Goal: Information Seeking & Learning: Understand process/instructions

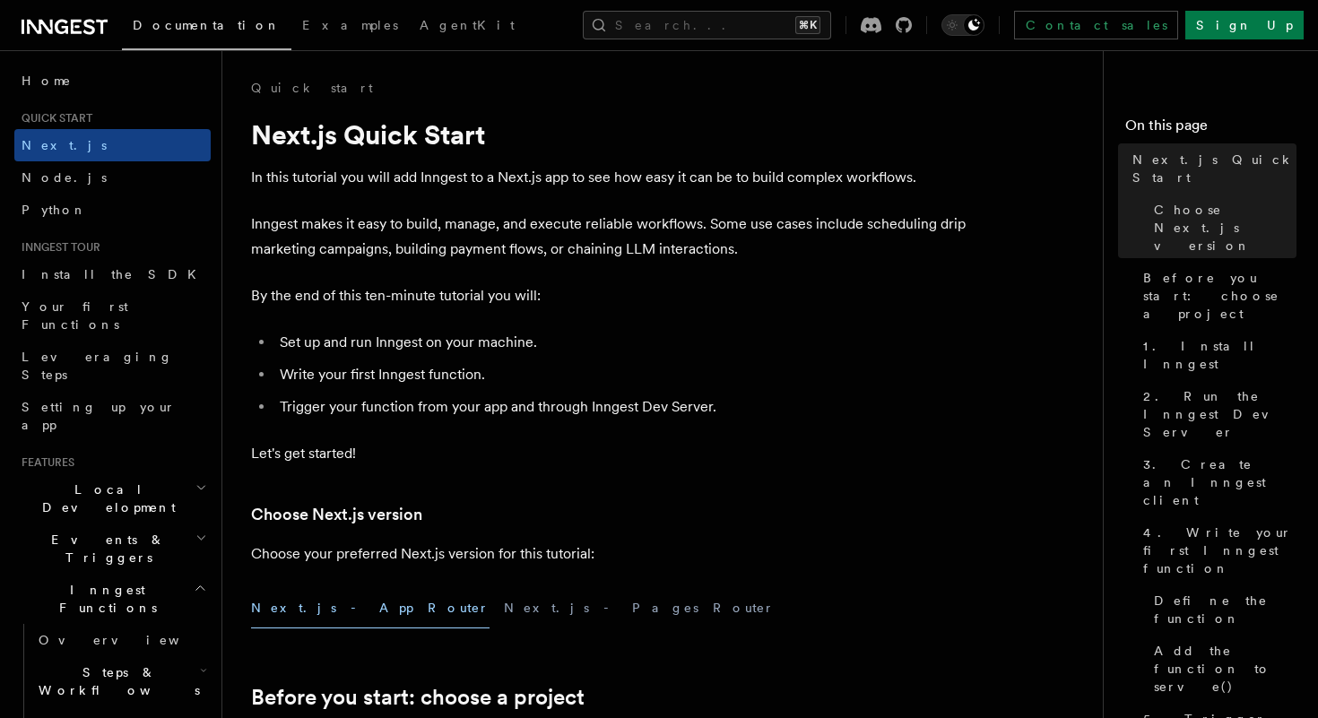
click at [164, 30] on span "Documentation" at bounding box center [207, 25] width 148 height 14
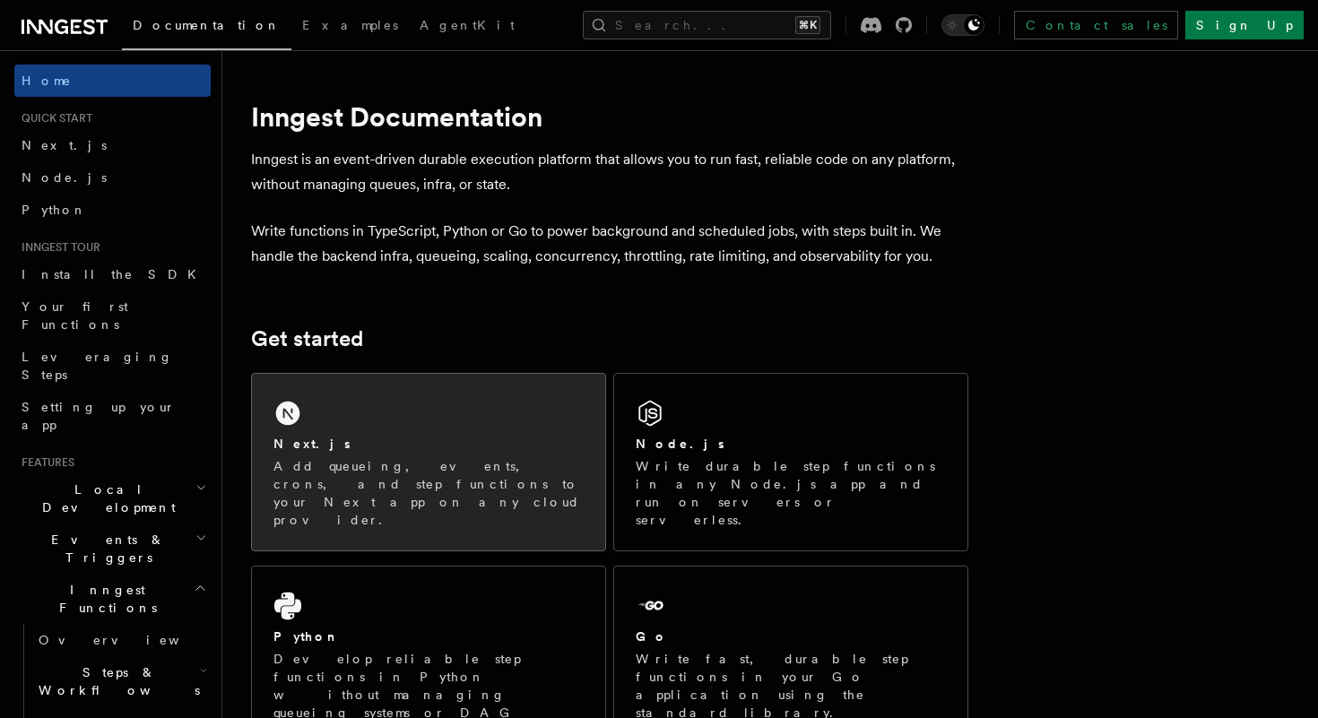
click at [332, 446] on div "Next.js" at bounding box center [428, 444] width 310 height 19
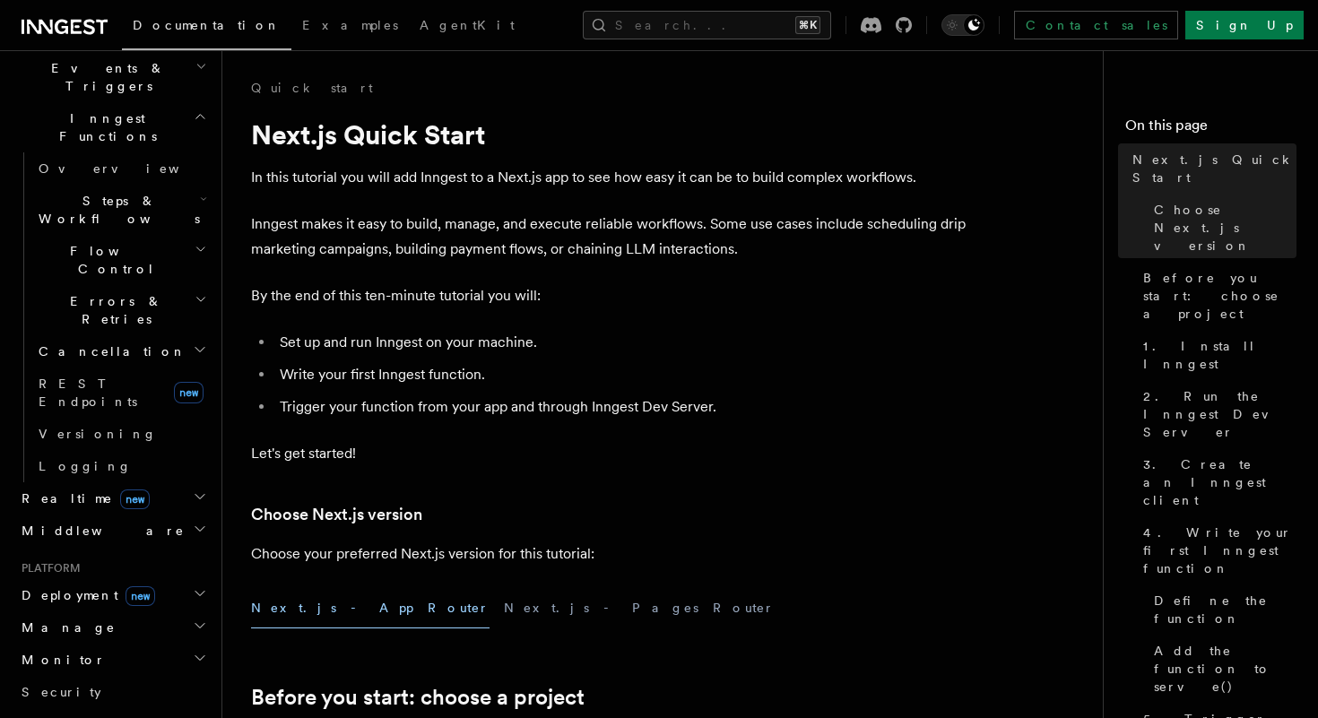
scroll to position [504, 0]
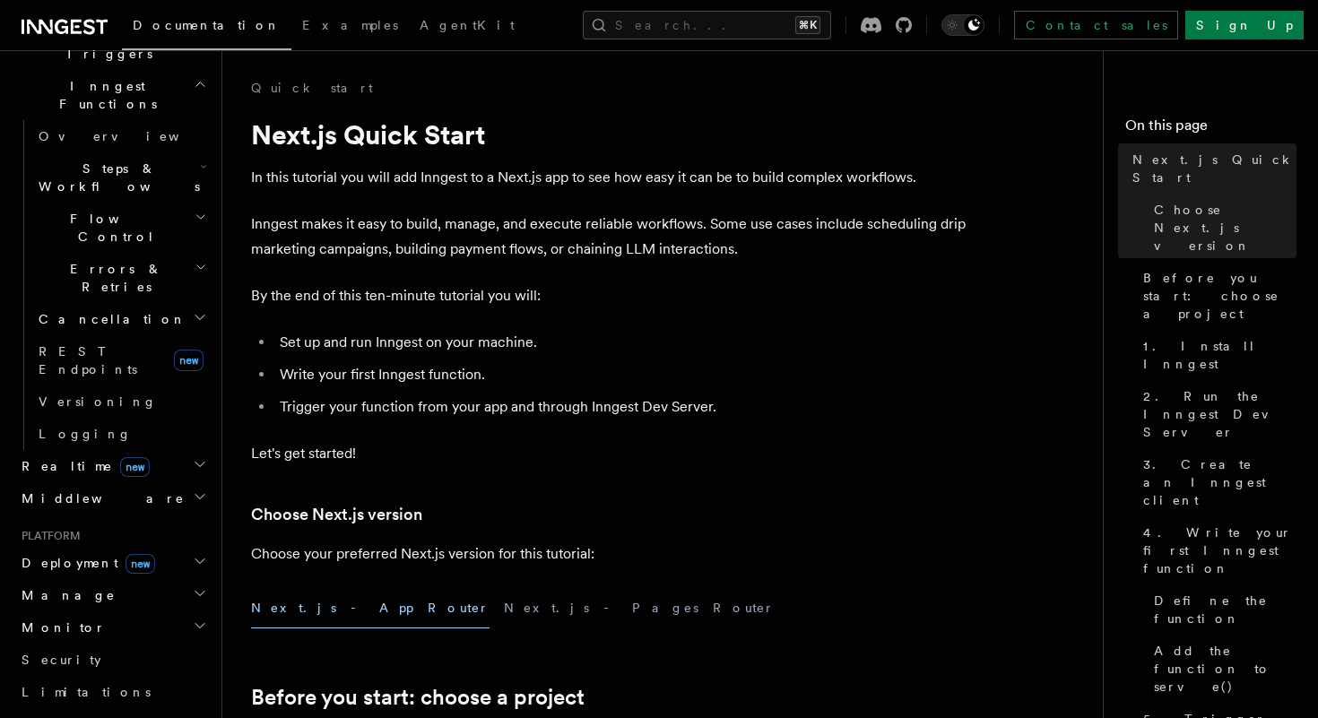
click at [199, 554] on icon "button" at bounding box center [200, 561] width 14 height 14
click at [68, 588] on span "Overview" at bounding box center [131, 595] width 185 height 14
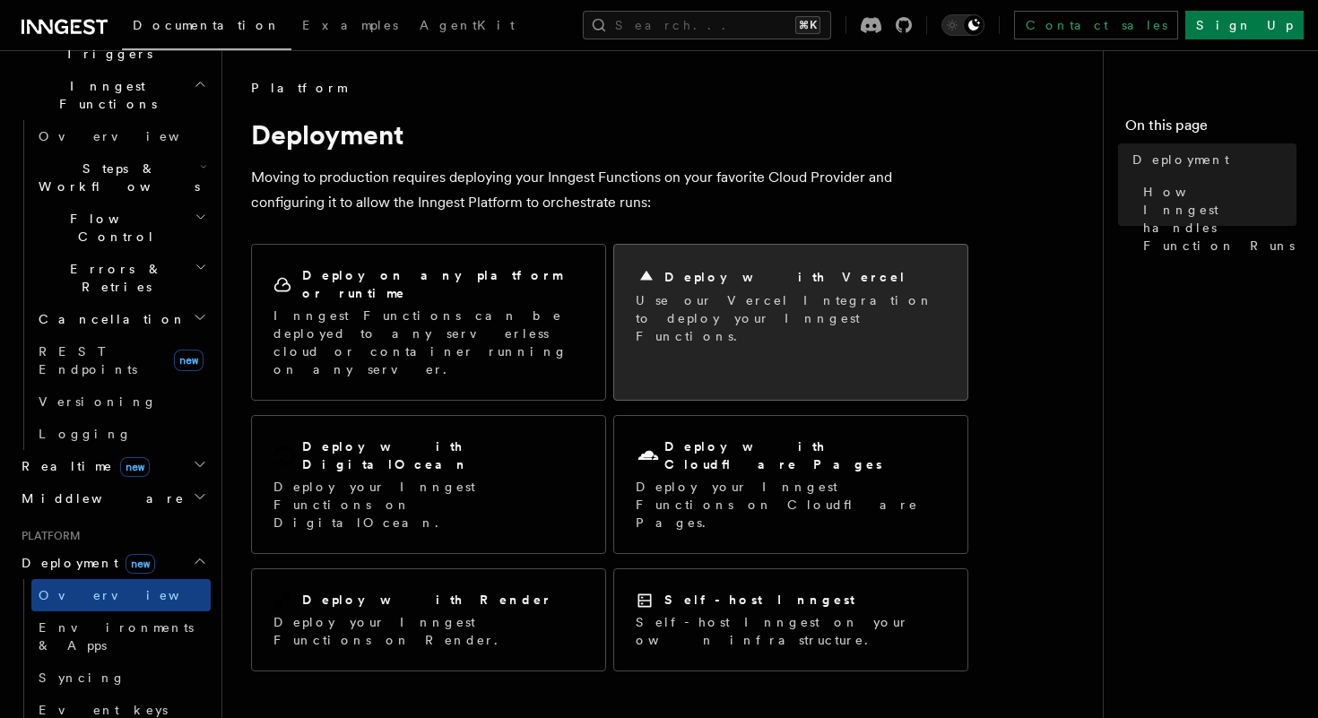
click at [680, 317] on p "Use our Vercel Integration to deploy your Inngest Functions." at bounding box center [791, 318] width 310 height 54
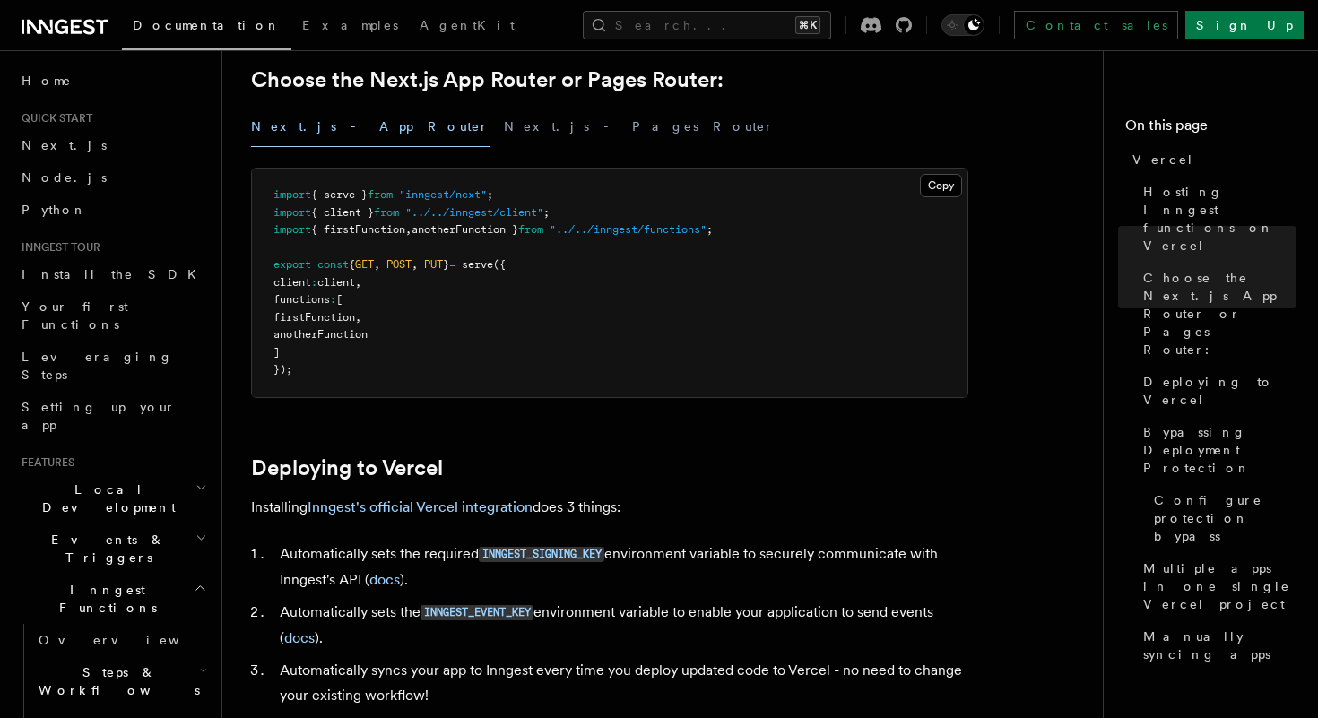
scroll to position [455, 0]
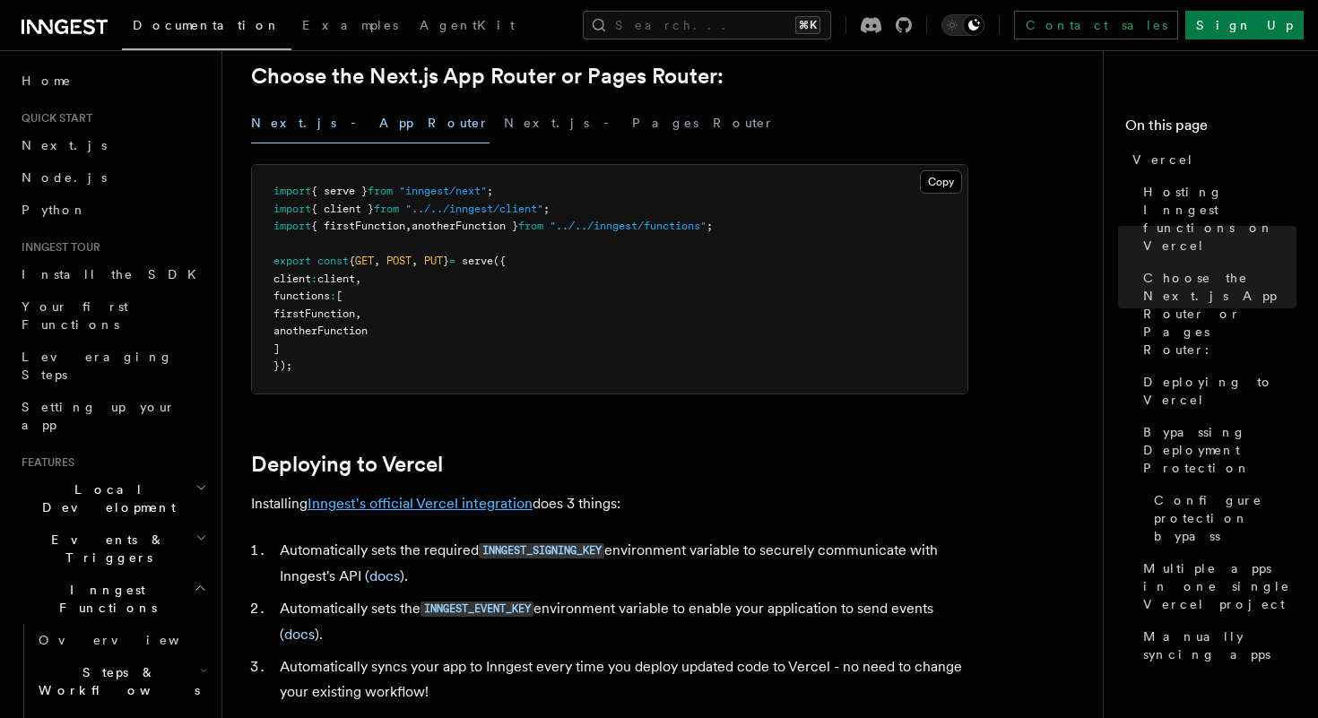
click at [428, 507] on link "Inngest's official Vercel integration" at bounding box center [419, 503] width 225 height 17
